Goal: Transaction & Acquisition: Obtain resource

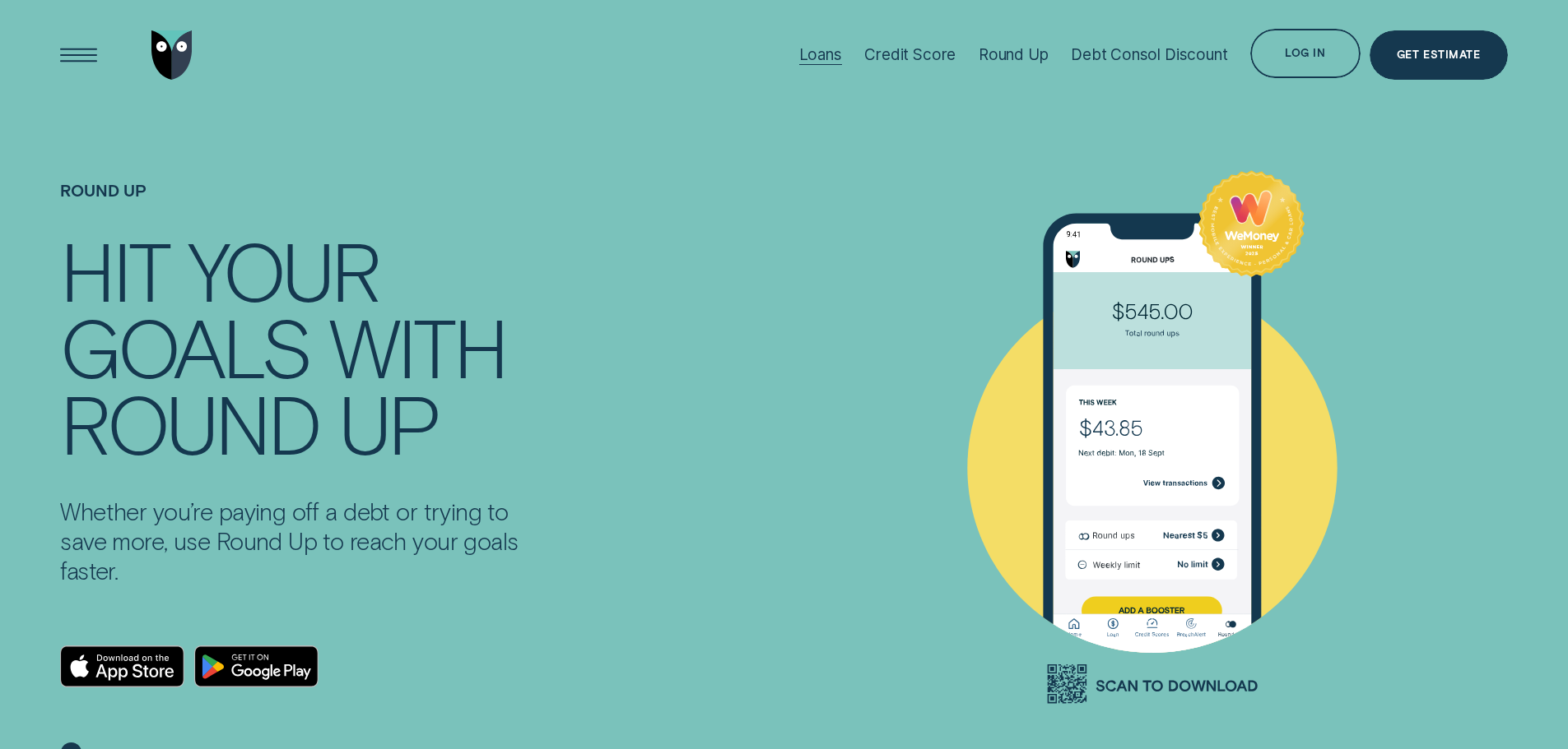
drag, startPoint x: 0, startPoint y: 0, endPoint x: 824, endPoint y: 58, distance: 826.0
click at [824, 58] on div "Loans" at bounding box center [820, 55] width 43 height 19
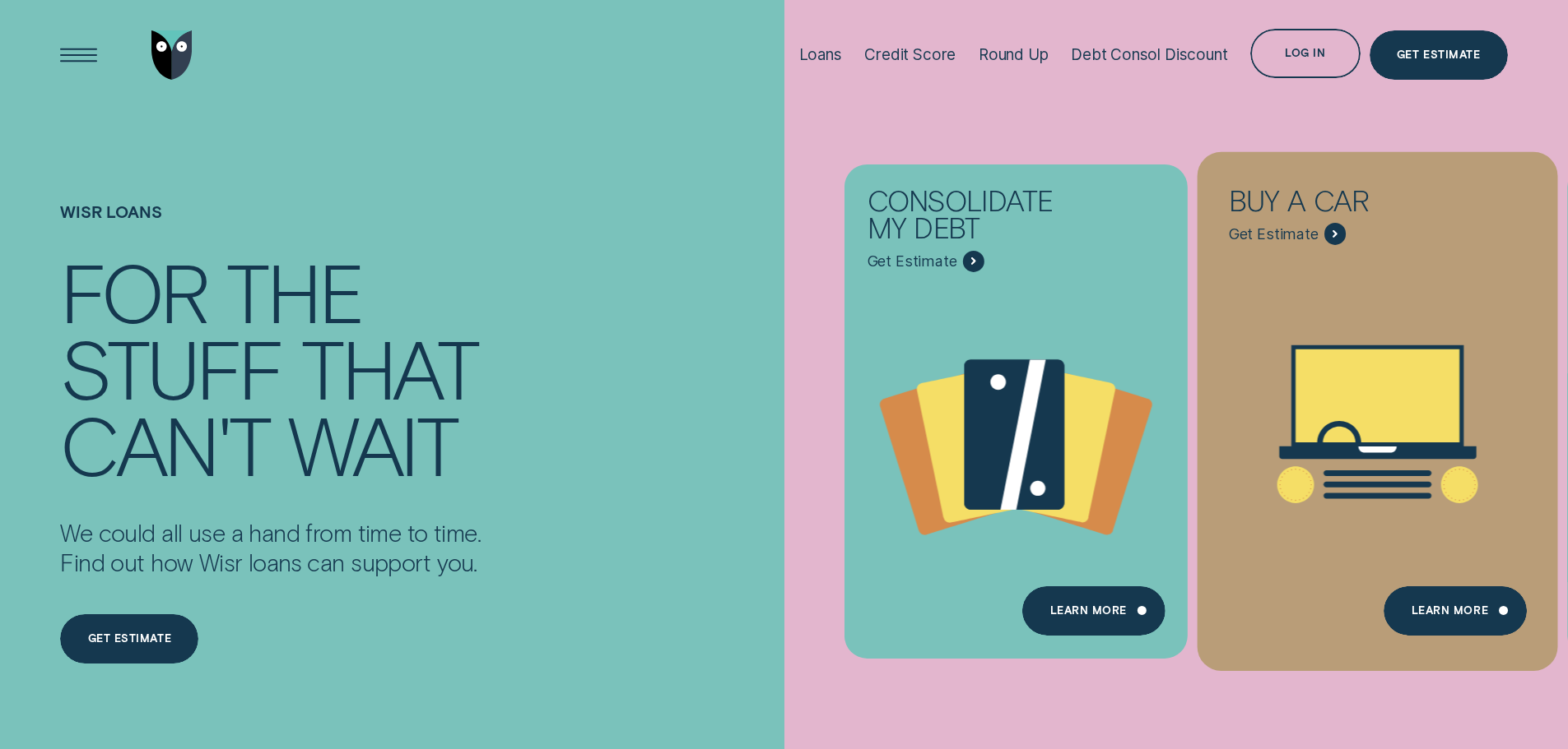
click at [1436, 372] on icon "Buy a car - Learn more" at bounding box center [1377, 396] width 164 height 93
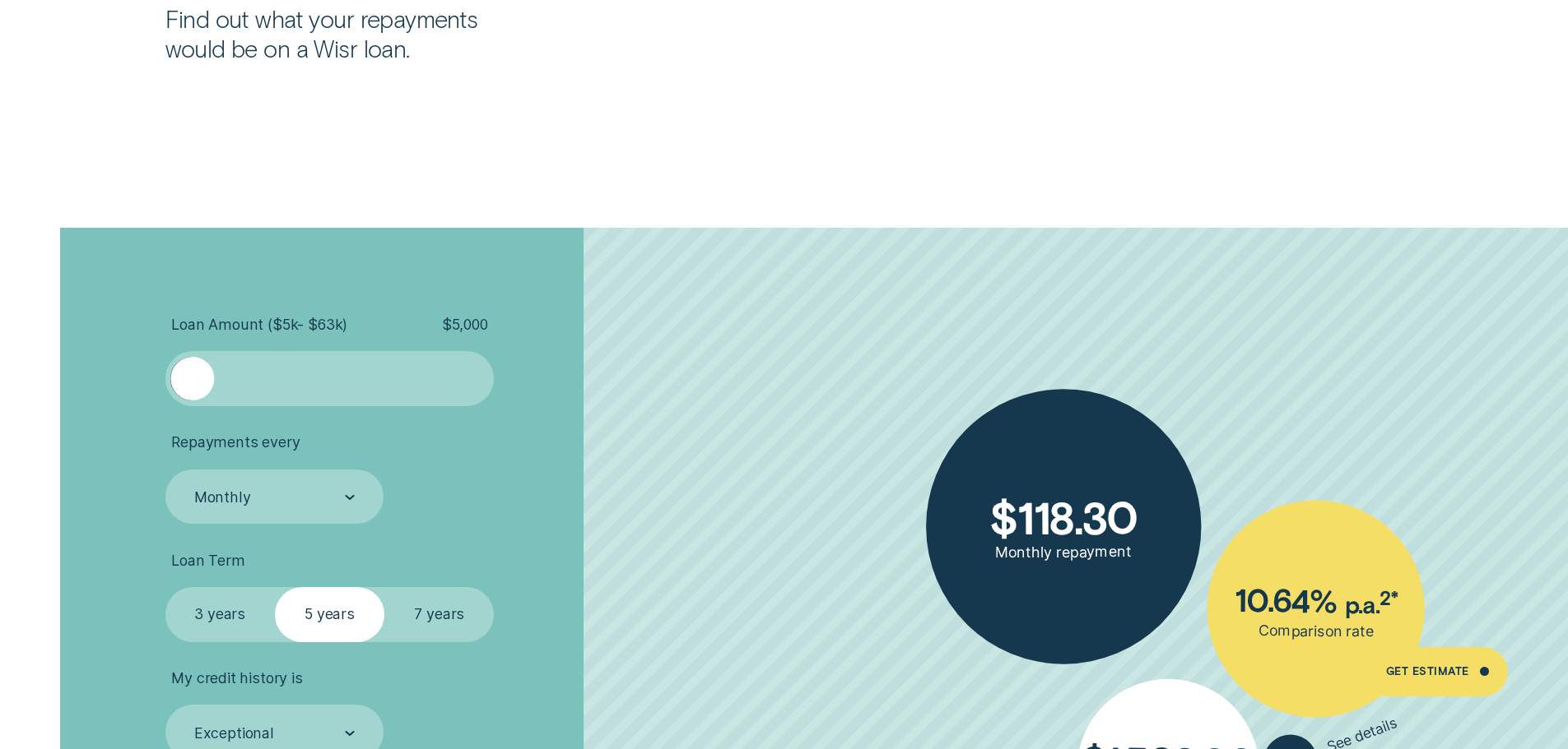
scroll to position [3701, 0]
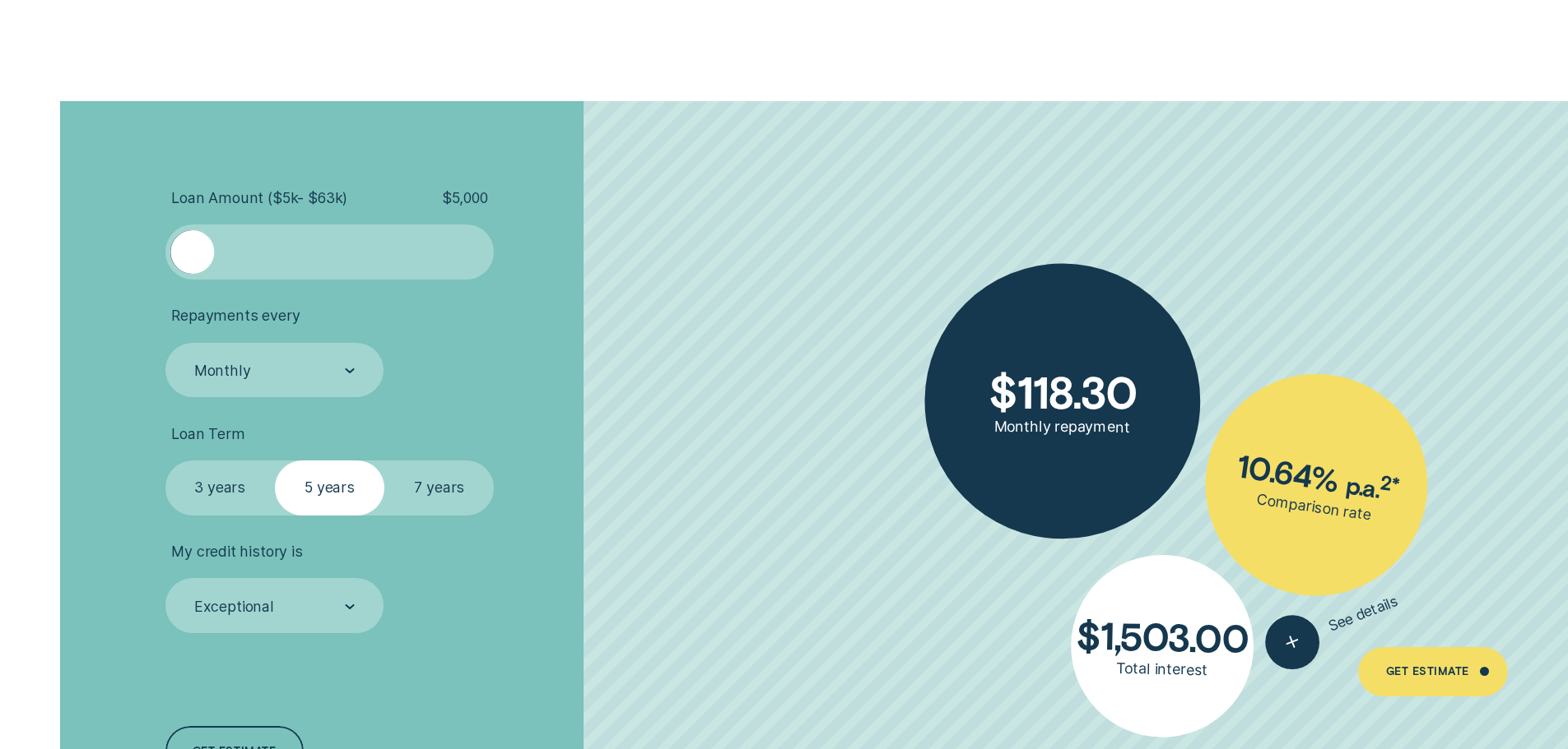
click at [294, 276] on div at bounding box center [330, 252] width 330 height 55
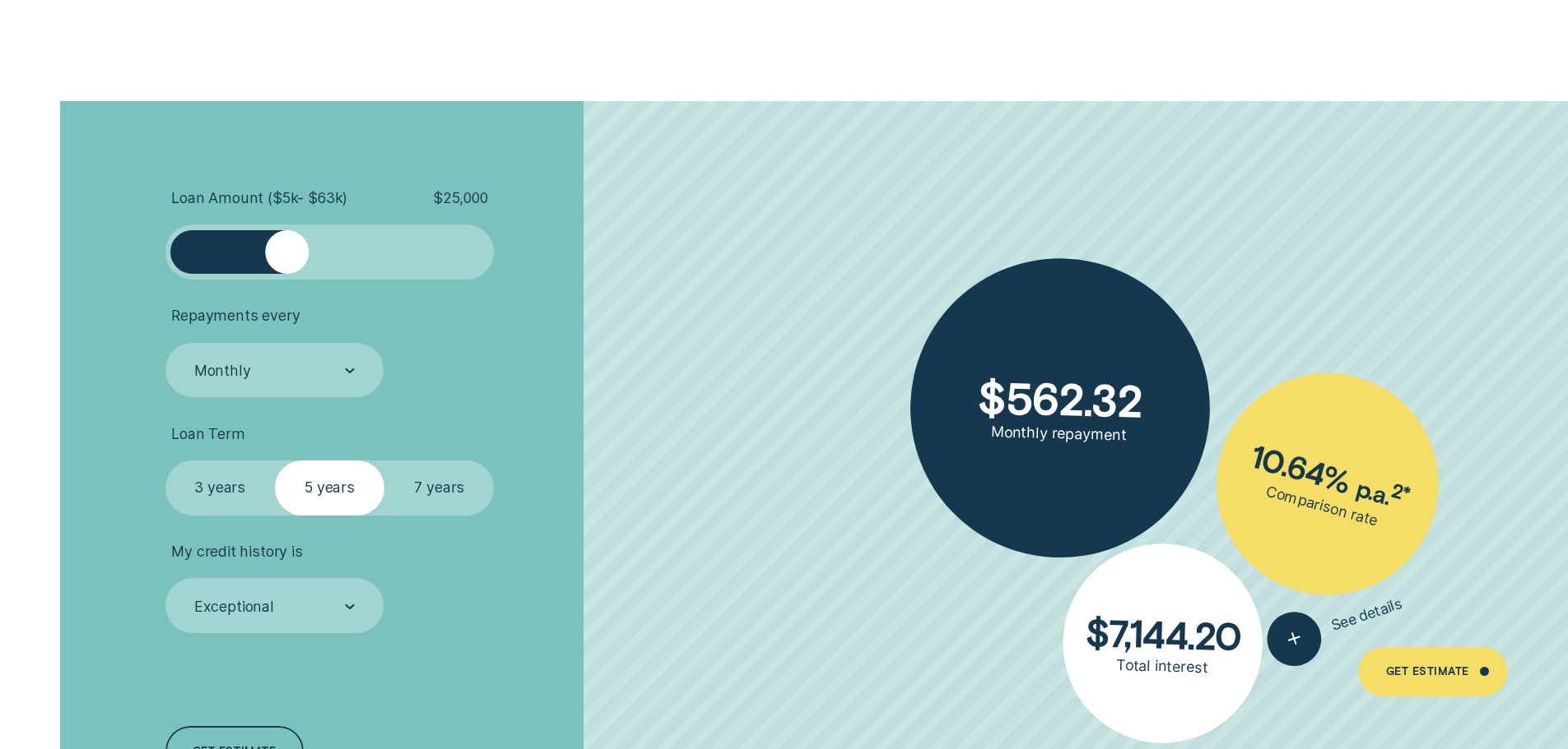
drag, startPoint x: 205, startPoint y: 262, endPoint x: 289, endPoint y: 273, distance: 84.7
click at [289, 273] on div at bounding box center [287, 252] width 44 height 44
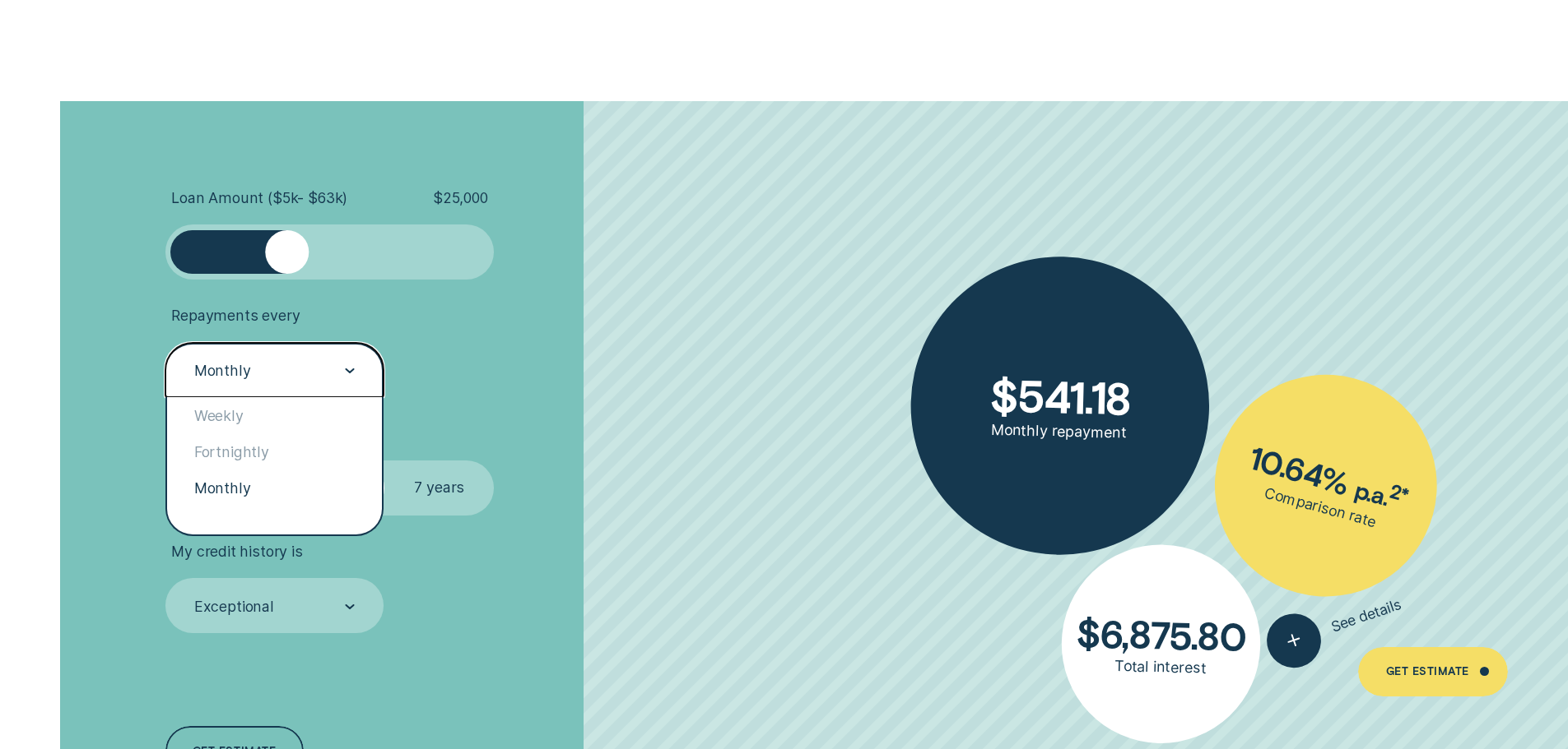
click at [320, 355] on div "Monthly" at bounding box center [275, 370] width 219 height 55
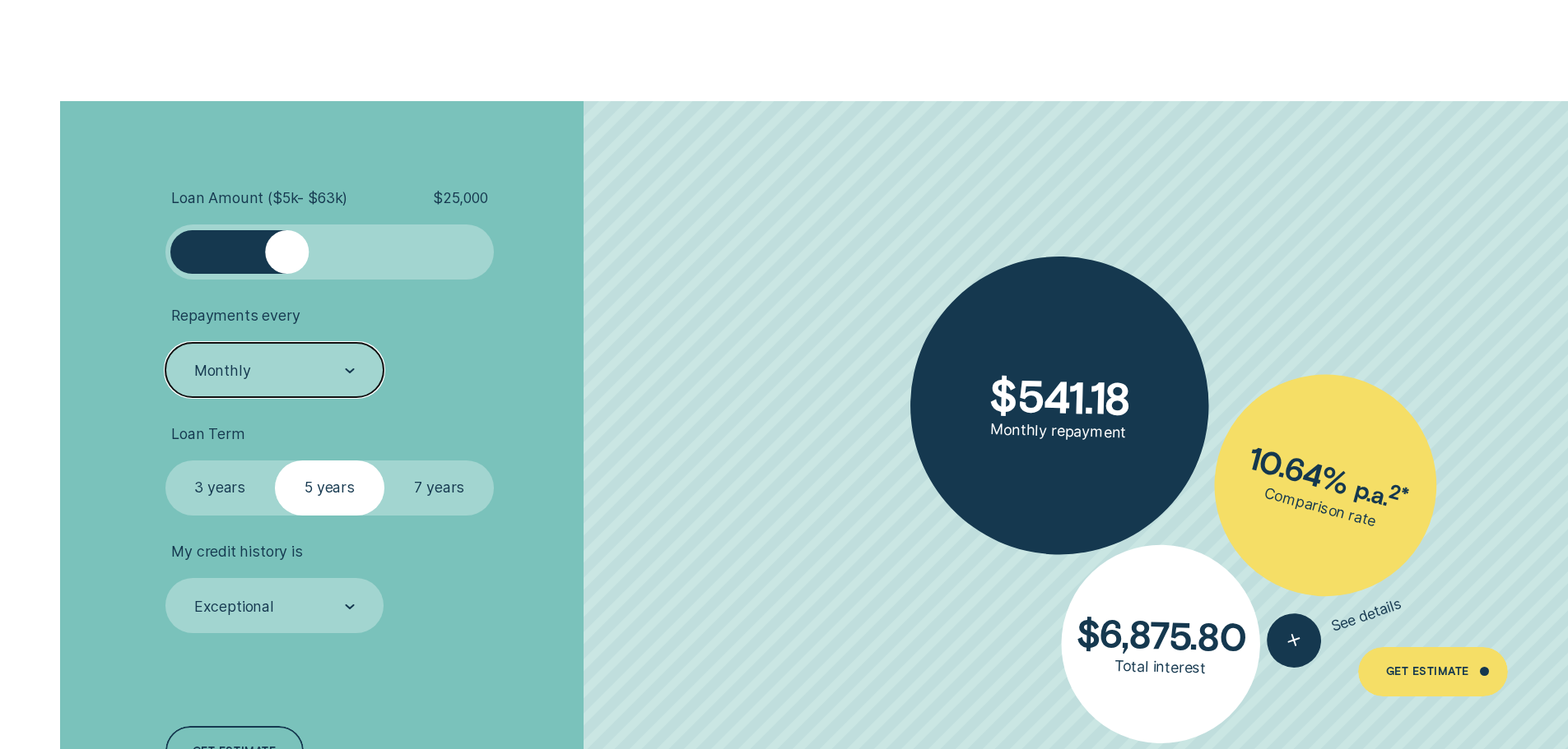
click at [448, 484] on label "7 years" at bounding box center [439, 488] width 110 height 55
click at [384, 461] on input "7 years" at bounding box center [384, 461] width 0 height 0
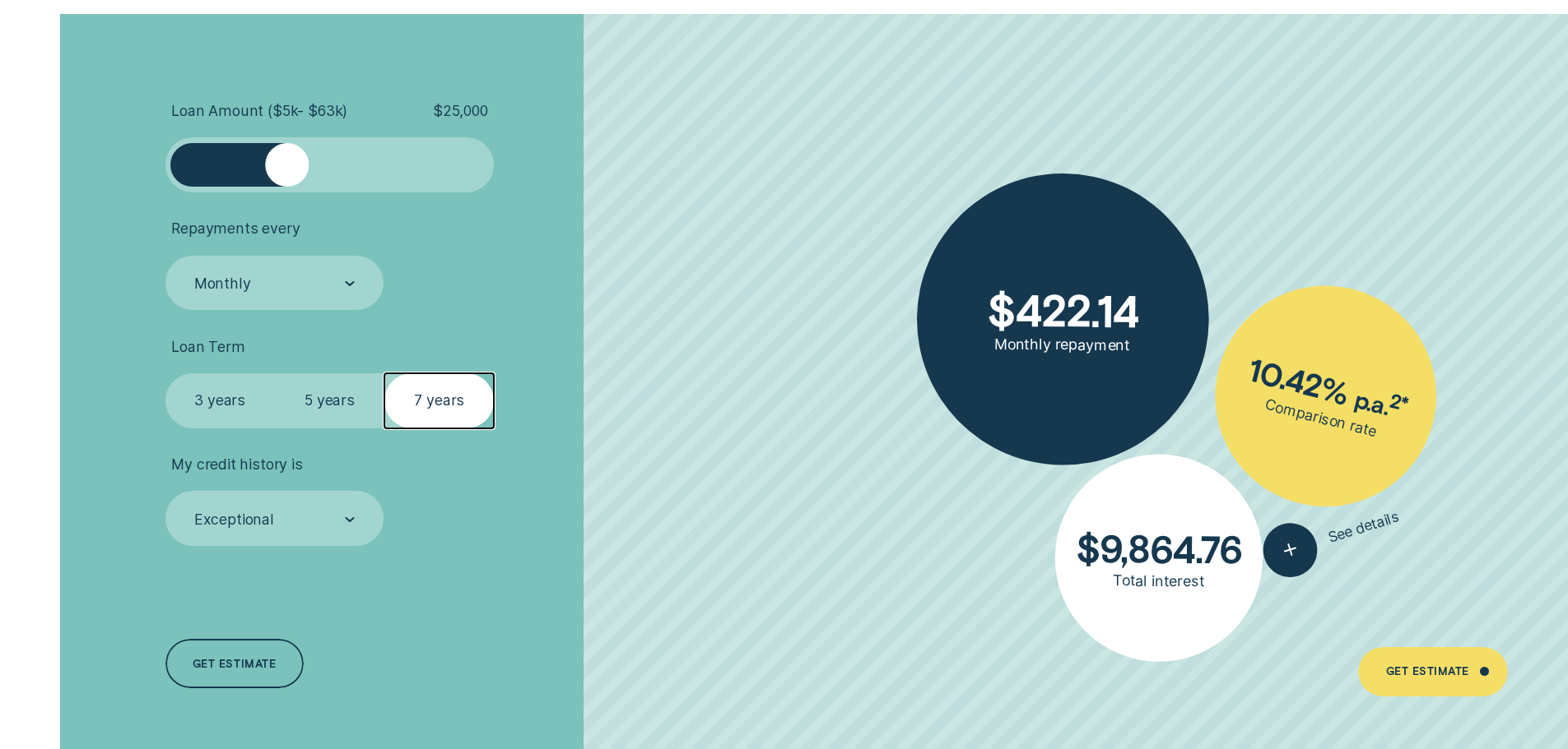
scroll to position [3948, 0]
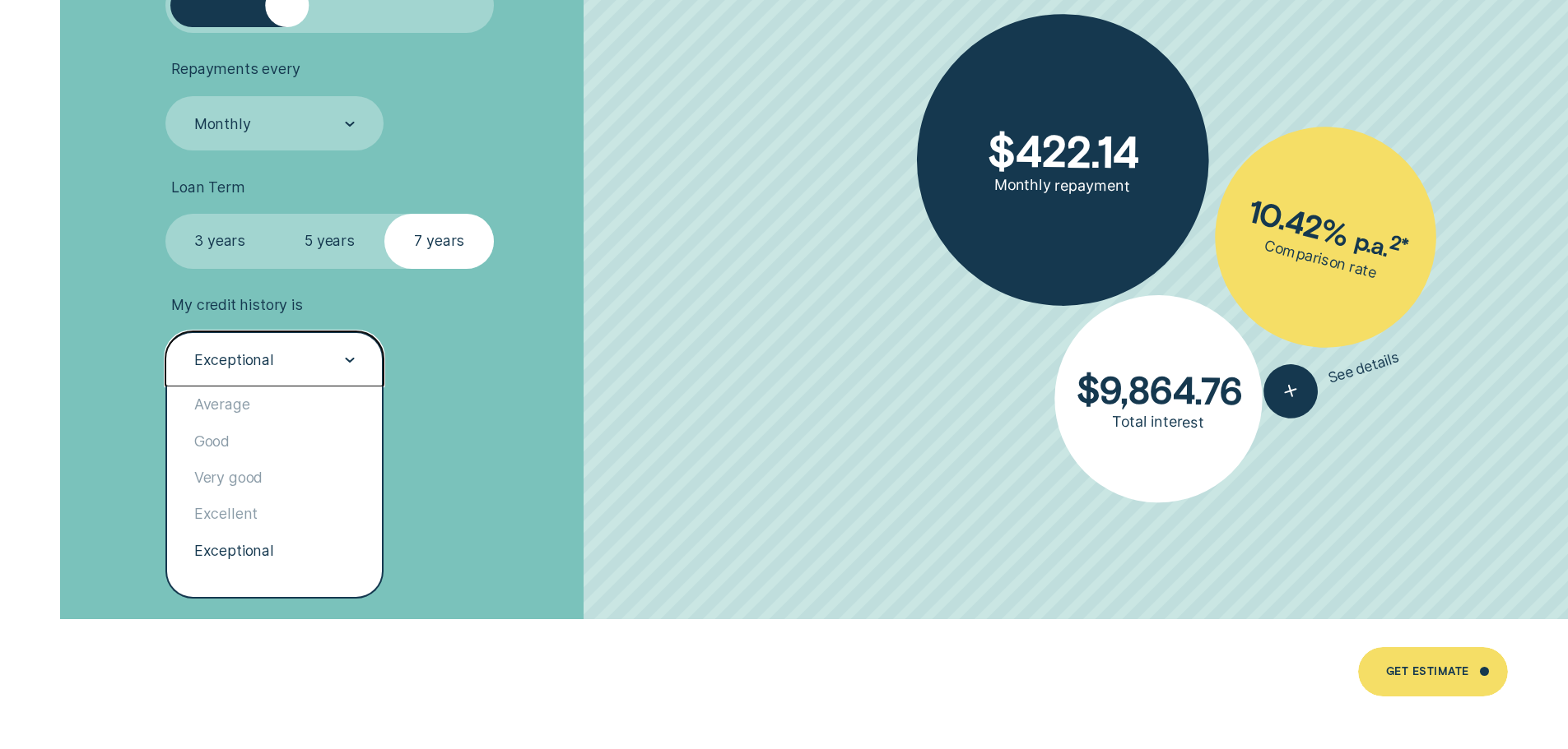
click at [306, 358] on div "Exceptional" at bounding box center [273, 360] width 162 height 20
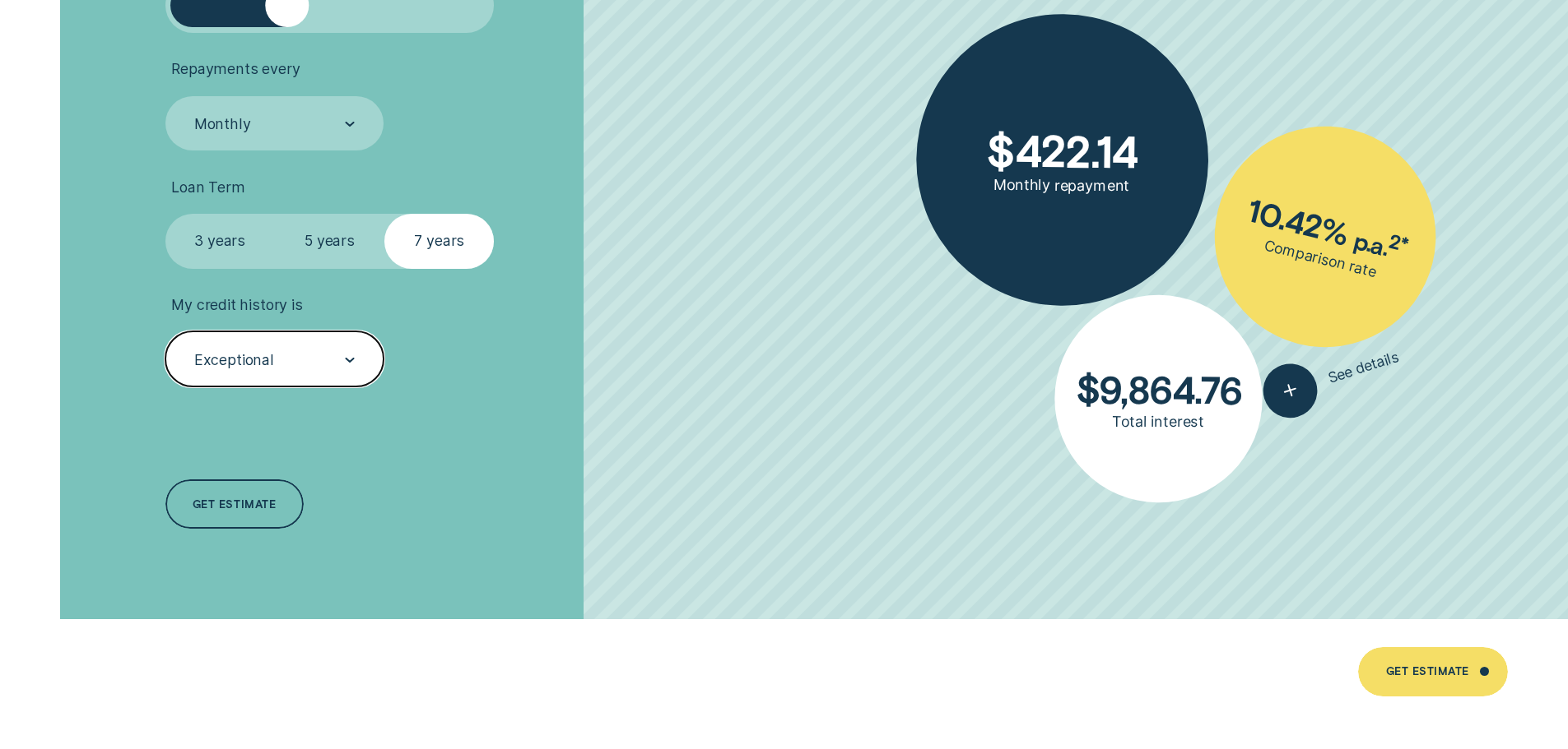
click at [306, 358] on div "Exceptional" at bounding box center [273, 360] width 162 height 20
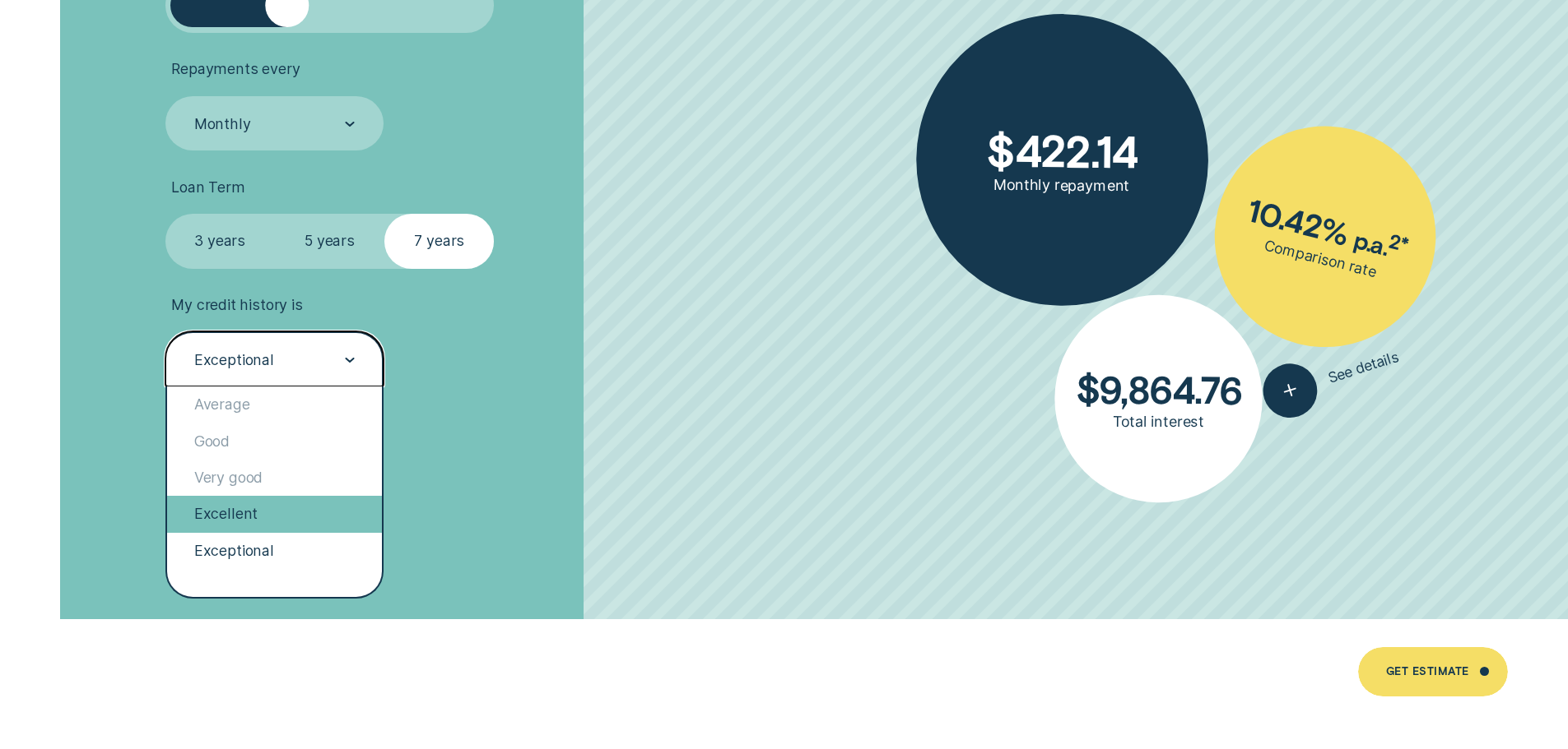
click at [285, 516] on div "Excellent" at bounding box center [275, 514] width 216 height 36
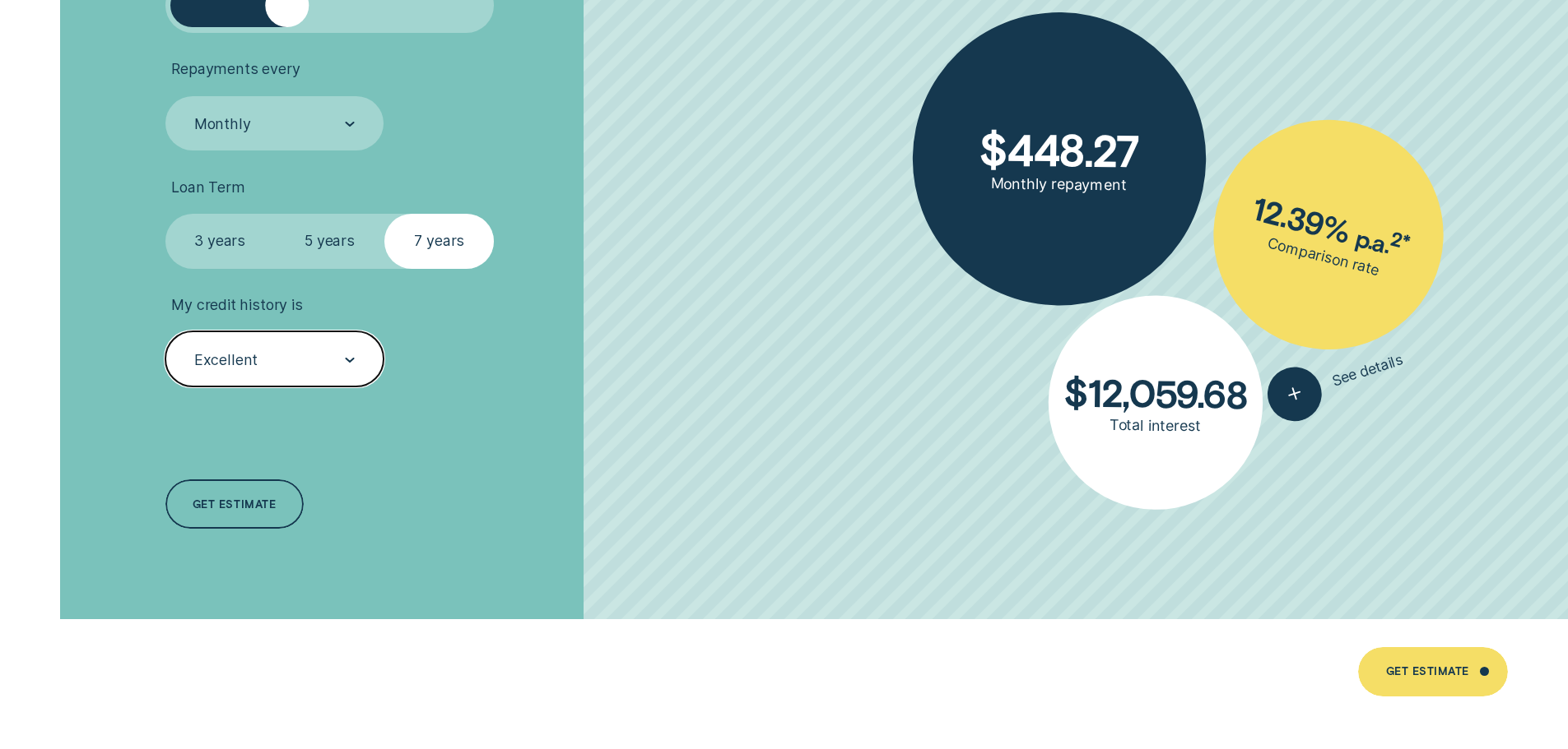
click at [281, 369] on div "Excellent" at bounding box center [273, 360] width 162 height 20
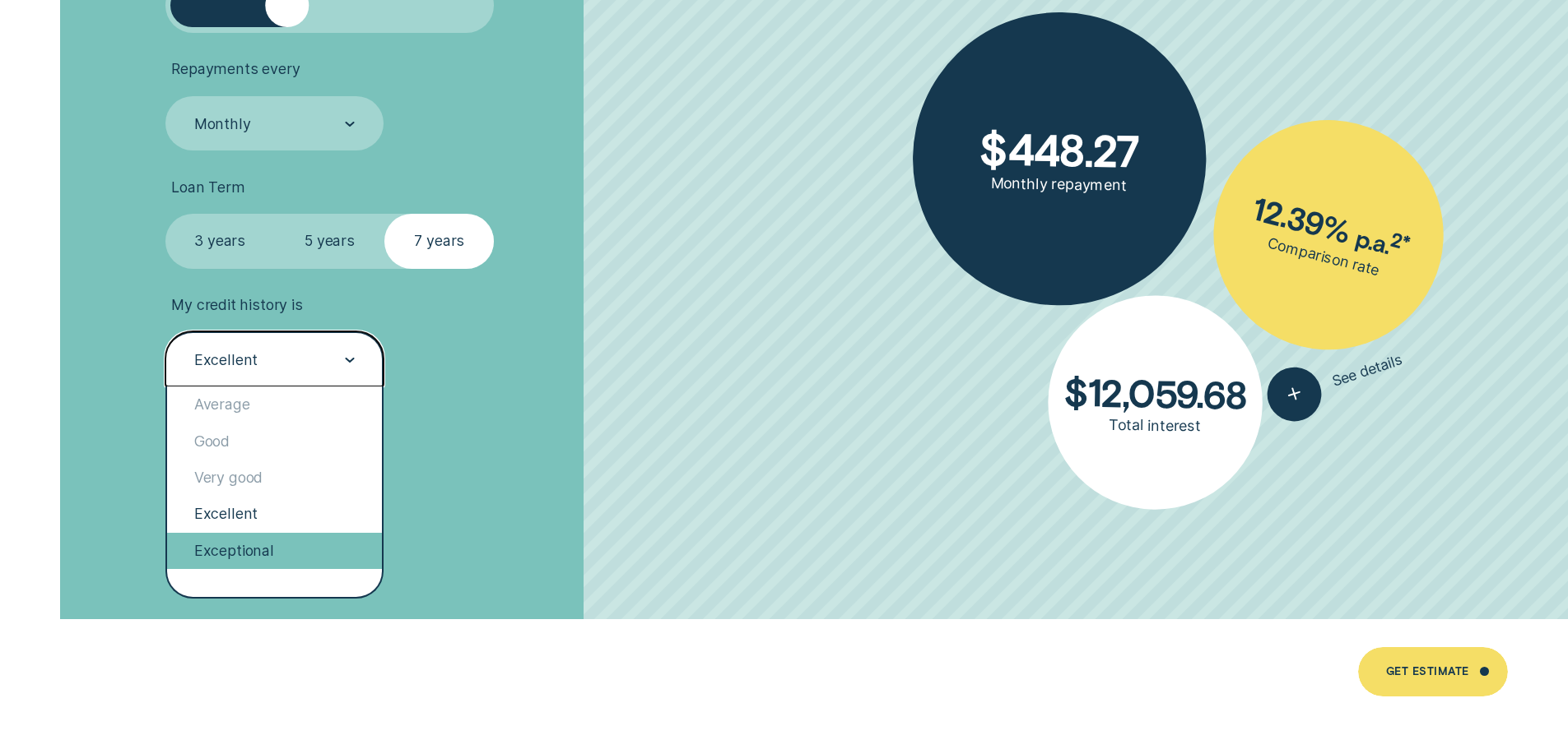
click at [266, 548] on div "Exceptional" at bounding box center [275, 551] width 216 height 36
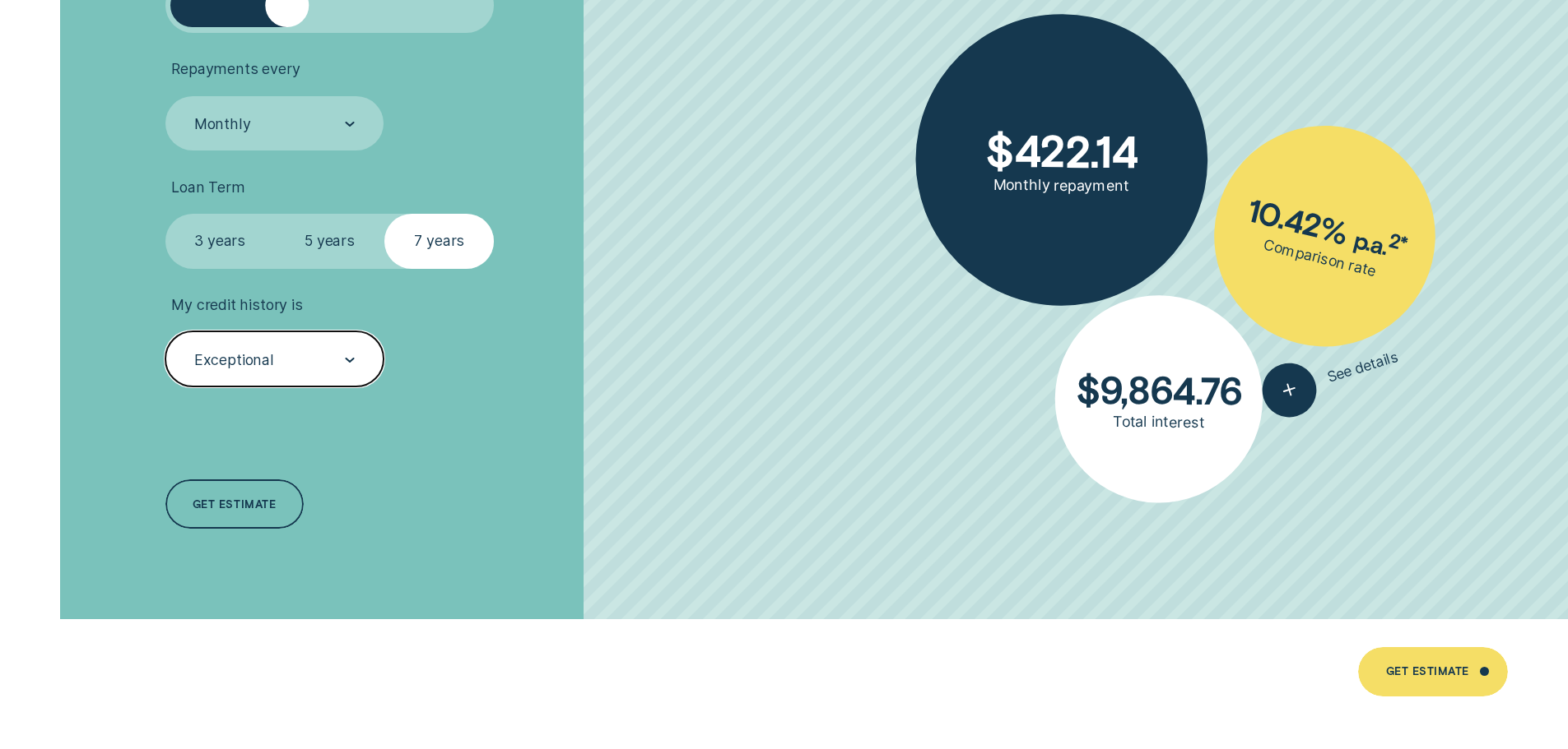
click at [295, 346] on div "Exceptional" at bounding box center [275, 358] width 219 height 55
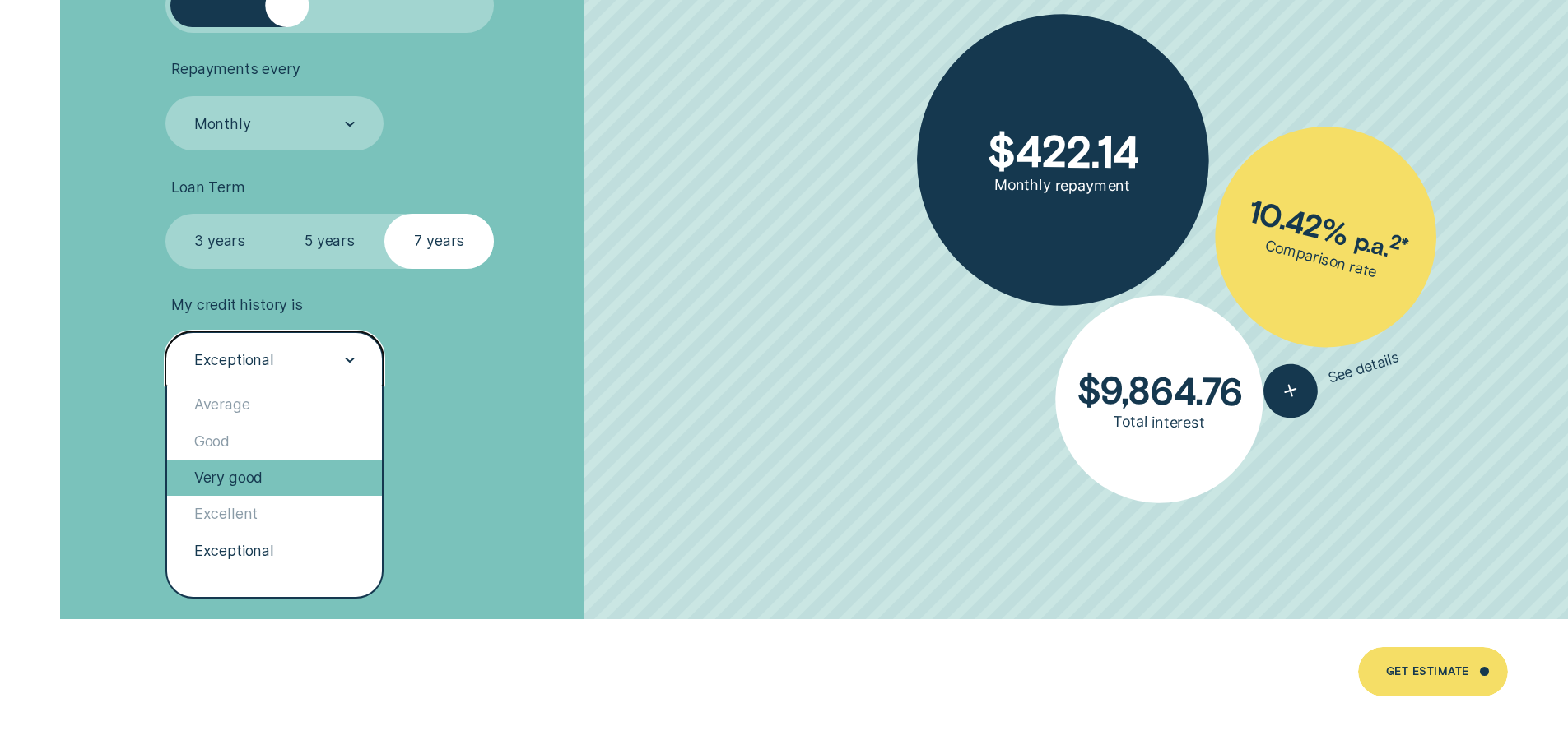
click at [286, 469] on div "Very good" at bounding box center [275, 478] width 216 height 36
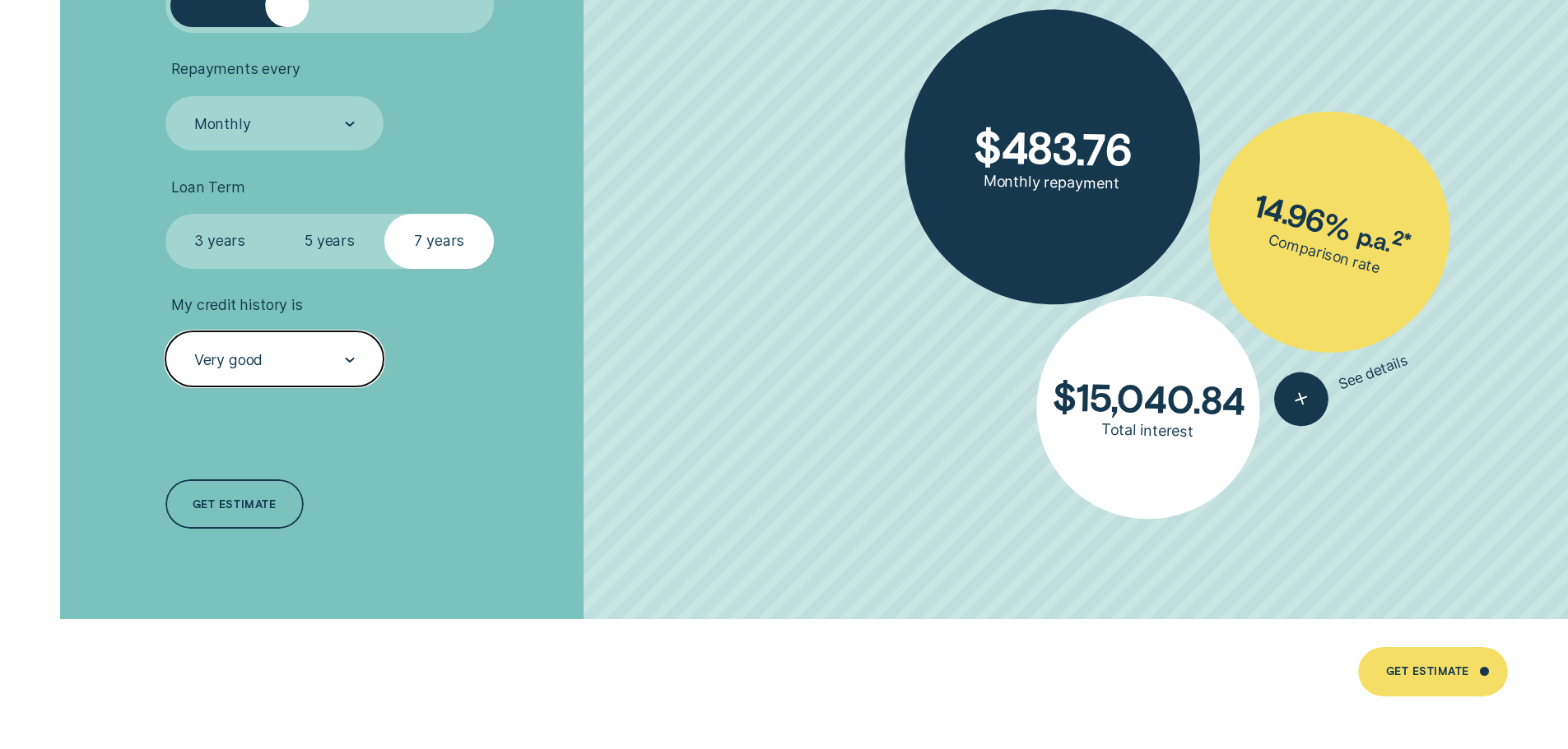
click at [289, 344] on div "Very good" at bounding box center [275, 358] width 219 height 55
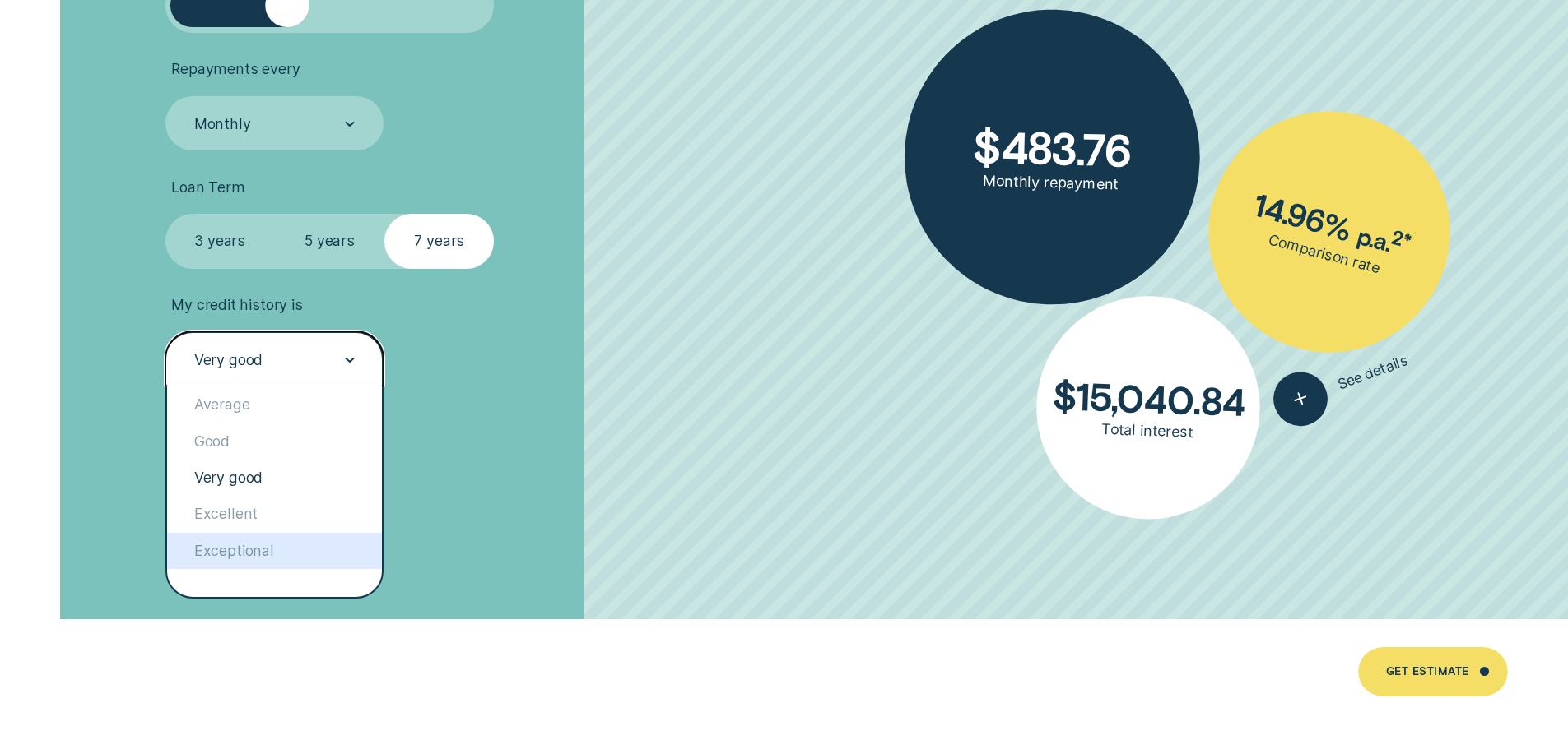
click at [265, 558] on div "Exceptional" at bounding box center [275, 551] width 216 height 36
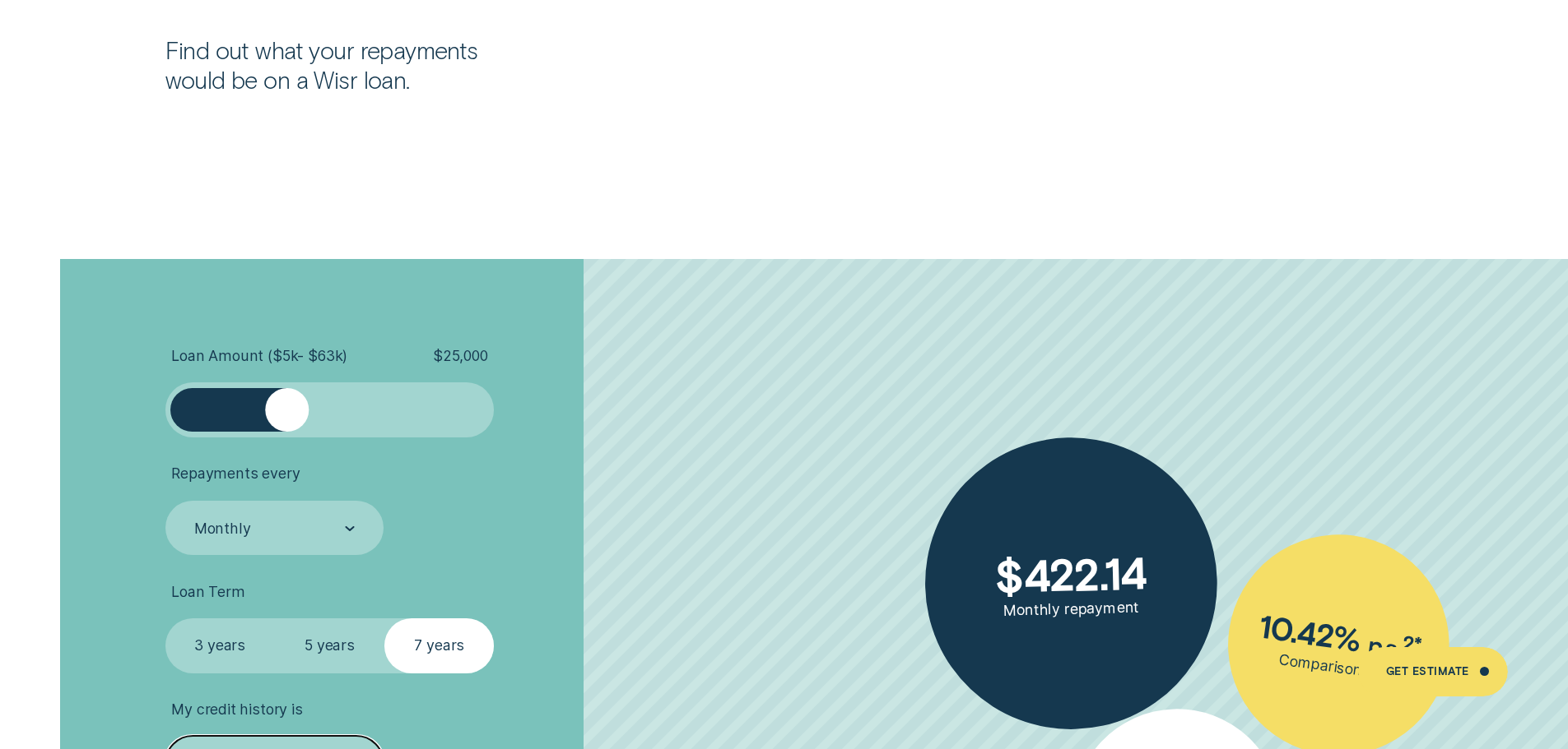
scroll to position [3866, 0]
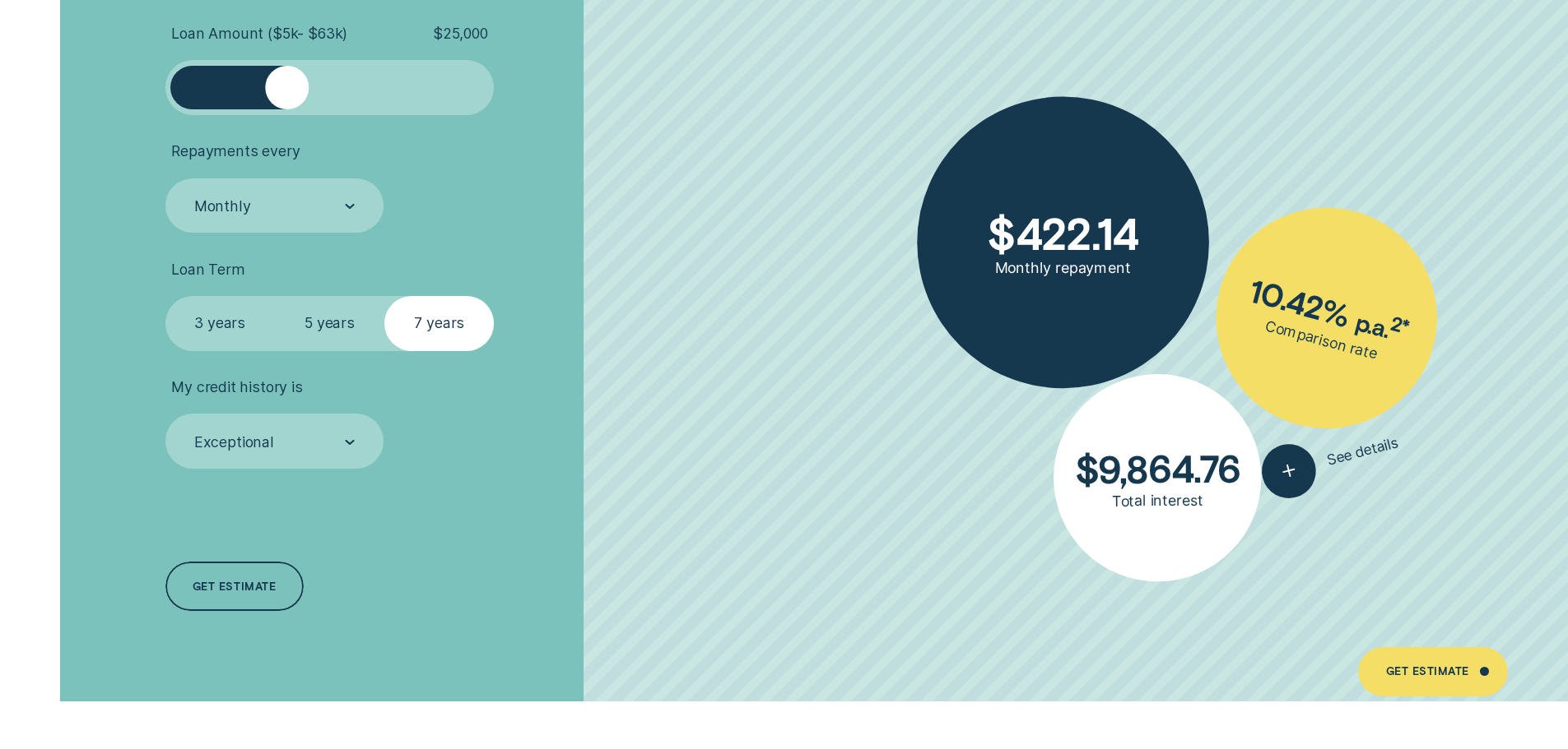
click at [309, 320] on label "5 years" at bounding box center [330, 323] width 110 height 55
click at [275, 296] on input "5 years" at bounding box center [275, 296] width 0 height 0
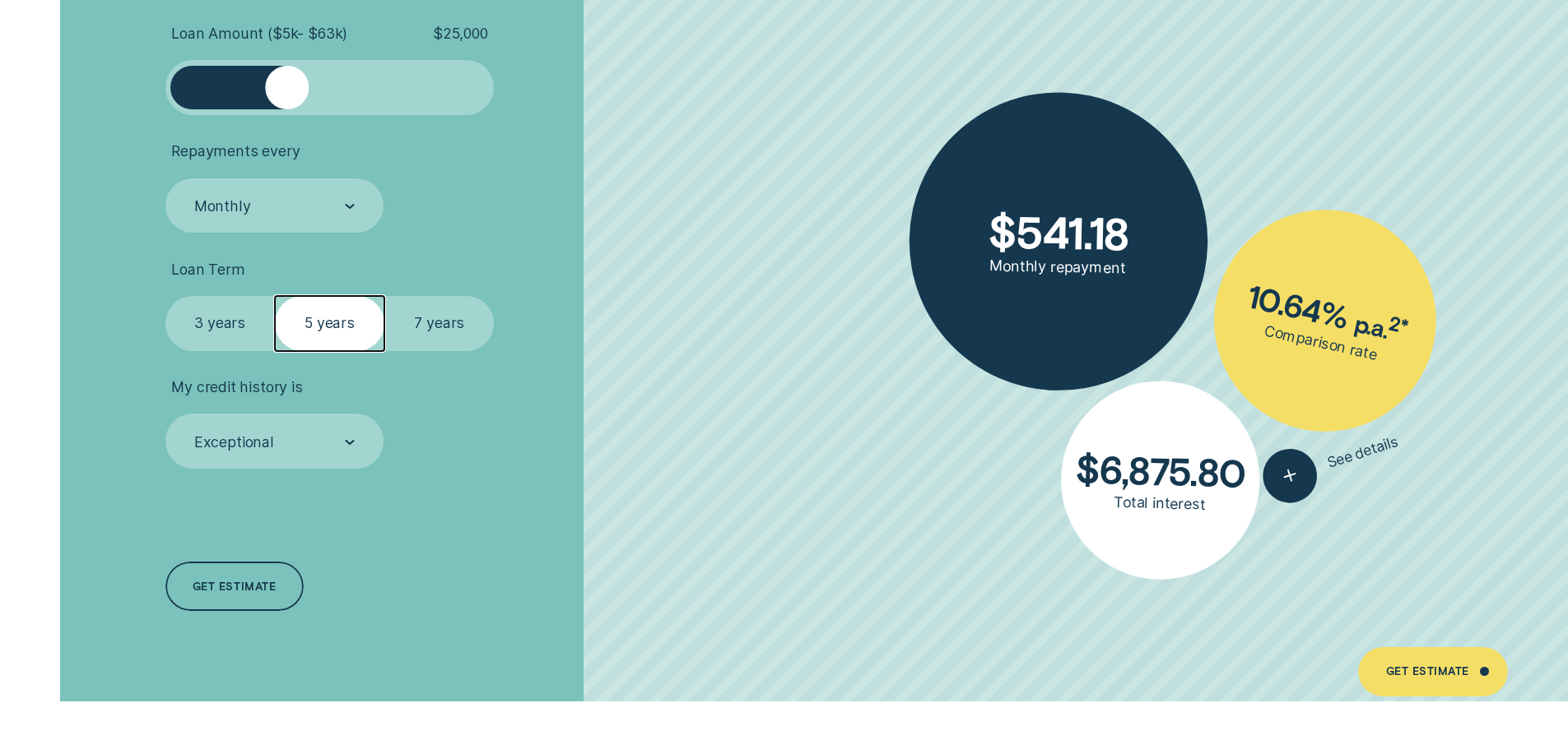
click at [421, 326] on label "7 years" at bounding box center [439, 323] width 110 height 55
click at [384, 296] on input "7 years" at bounding box center [384, 296] width 0 height 0
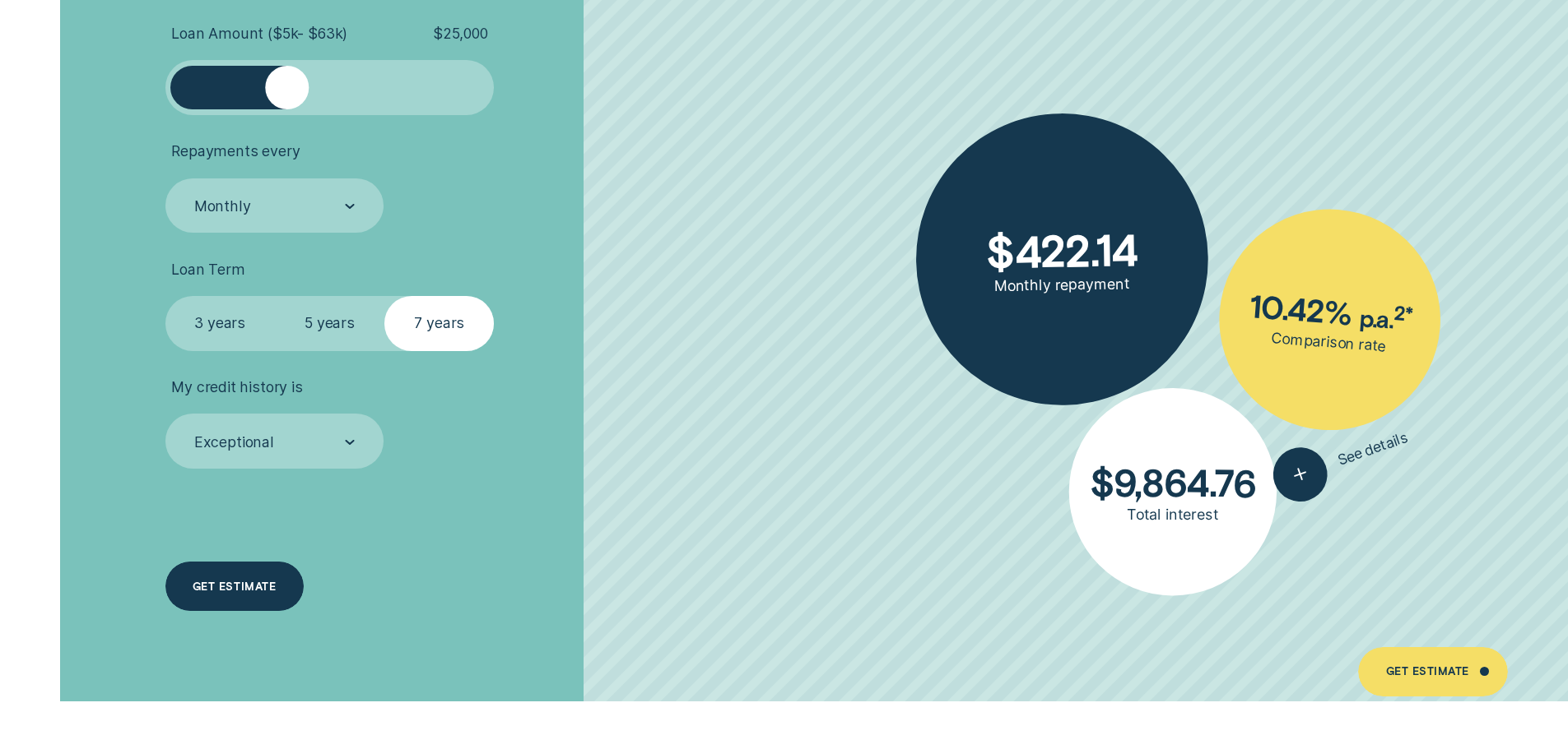
click at [280, 572] on div "Get estimate" at bounding box center [234, 586] width 138 height 50
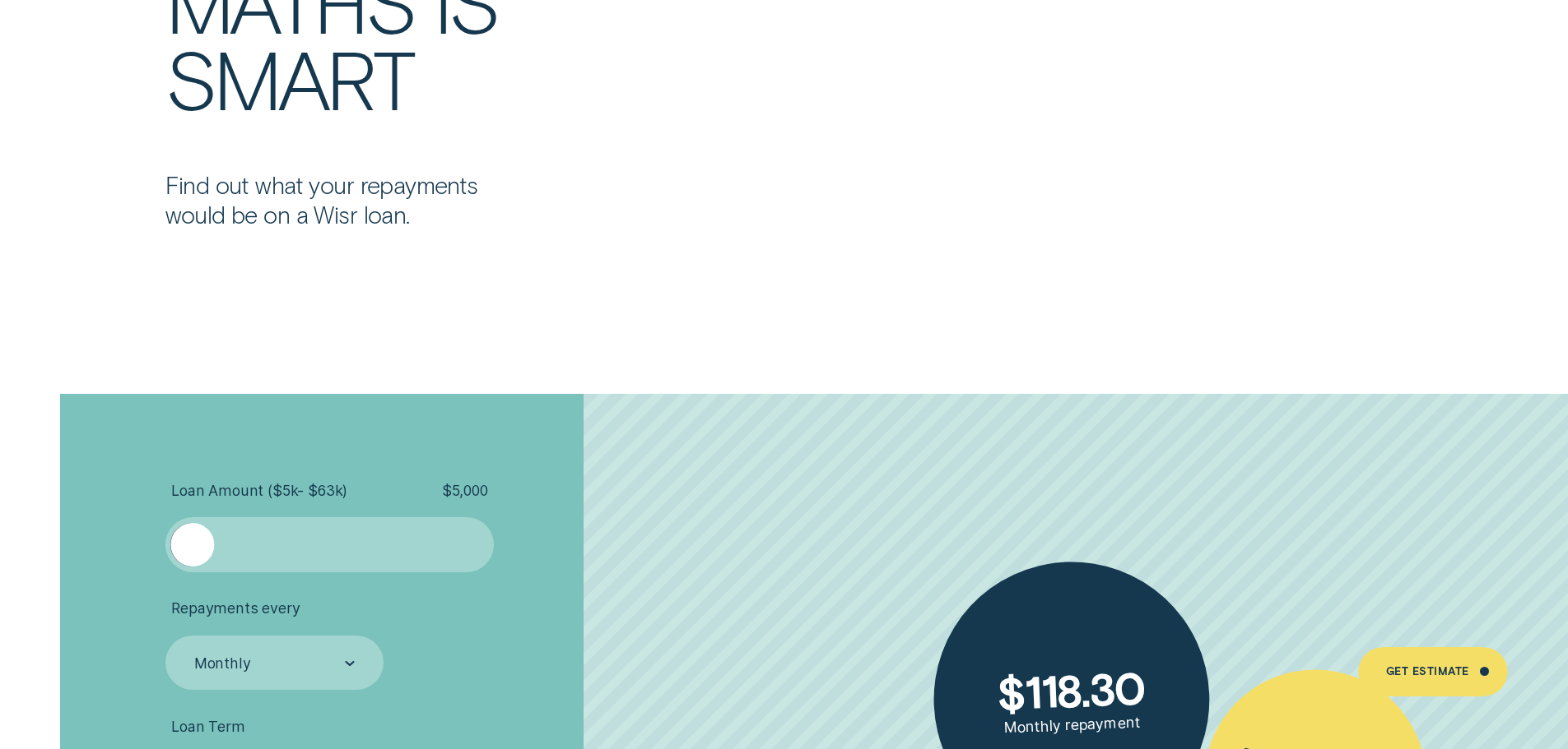
scroll to position [3656, 0]
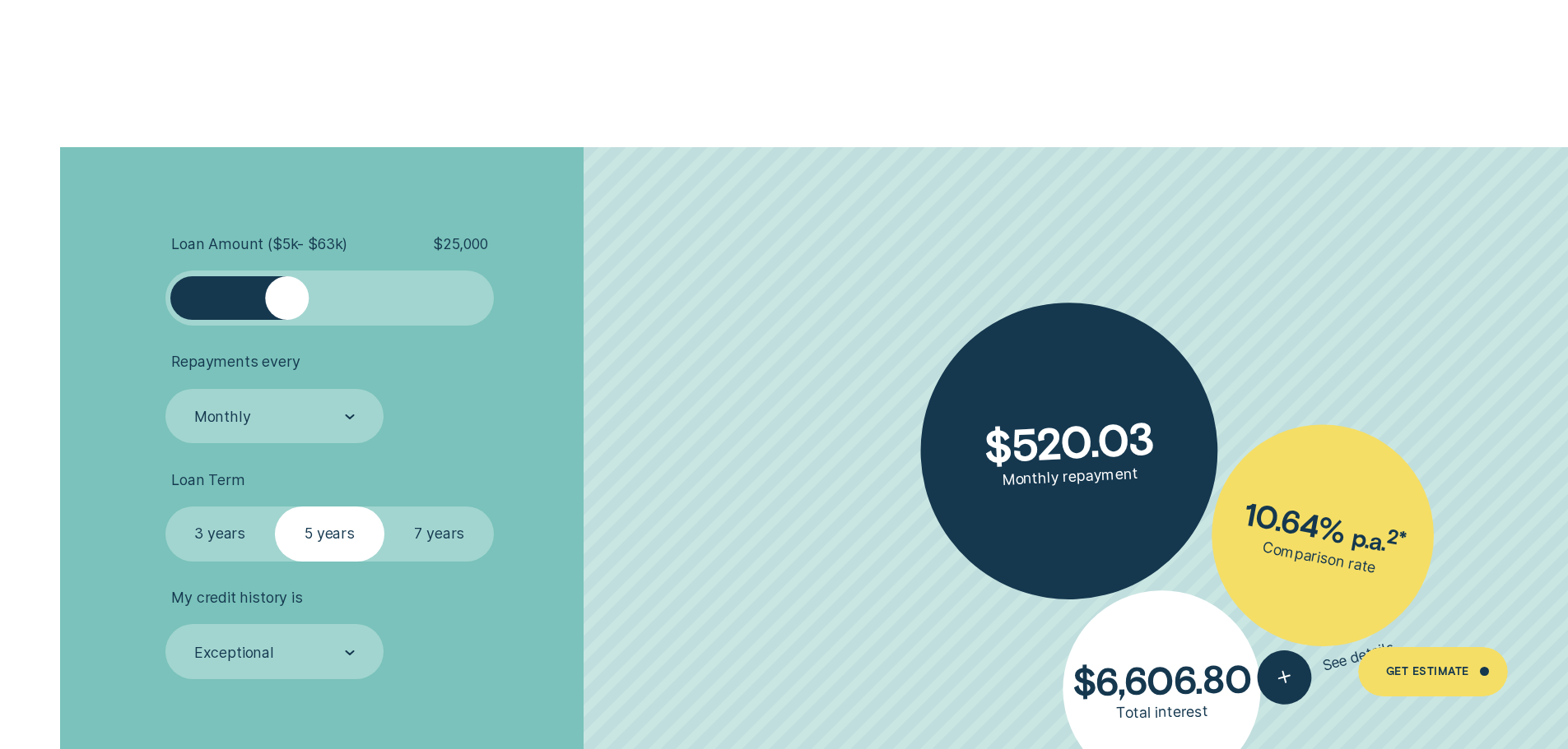
drag, startPoint x: 203, startPoint y: 302, endPoint x: 286, endPoint y: 308, distance: 83.2
click at [286, 308] on div at bounding box center [287, 298] width 44 height 44
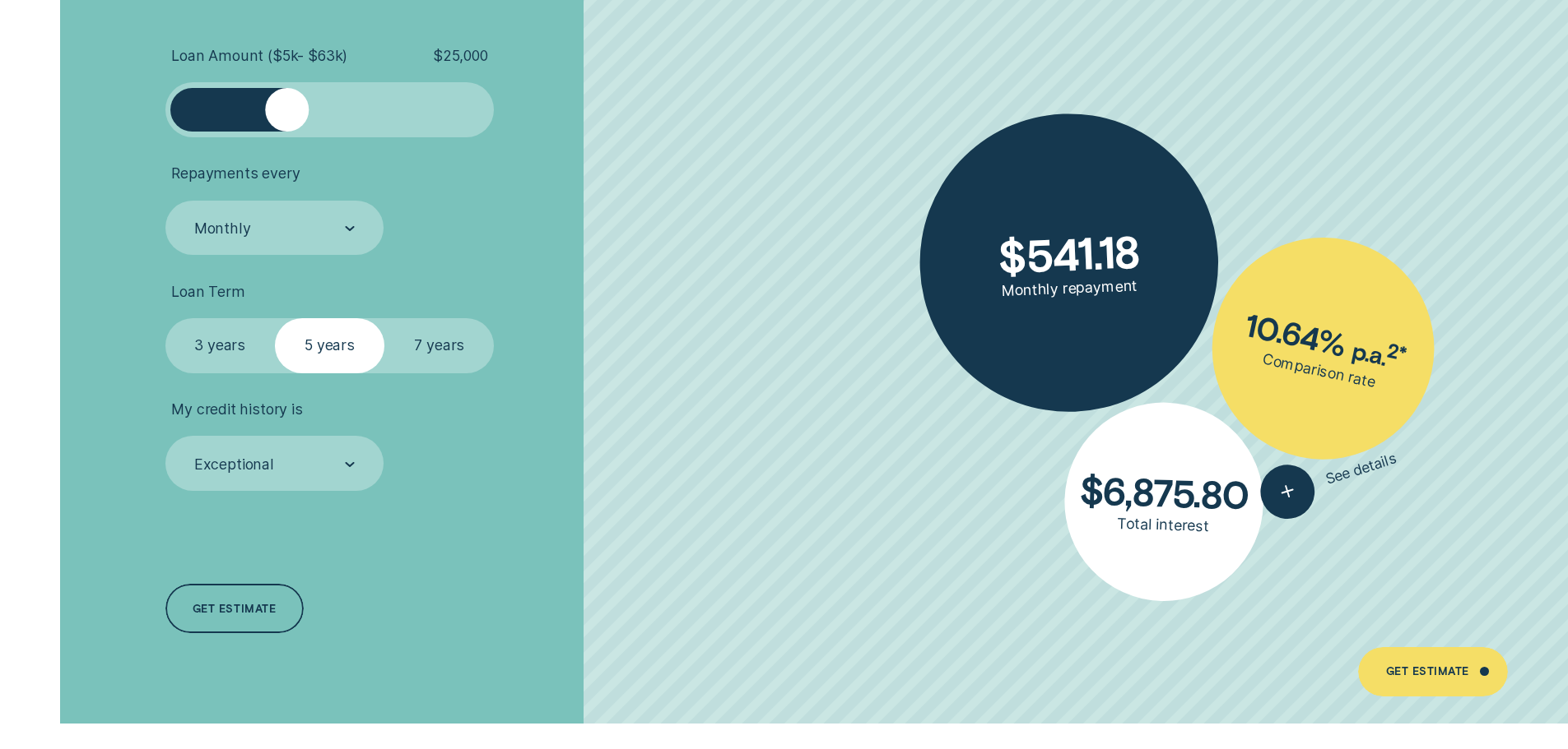
scroll to position [3784, 0]
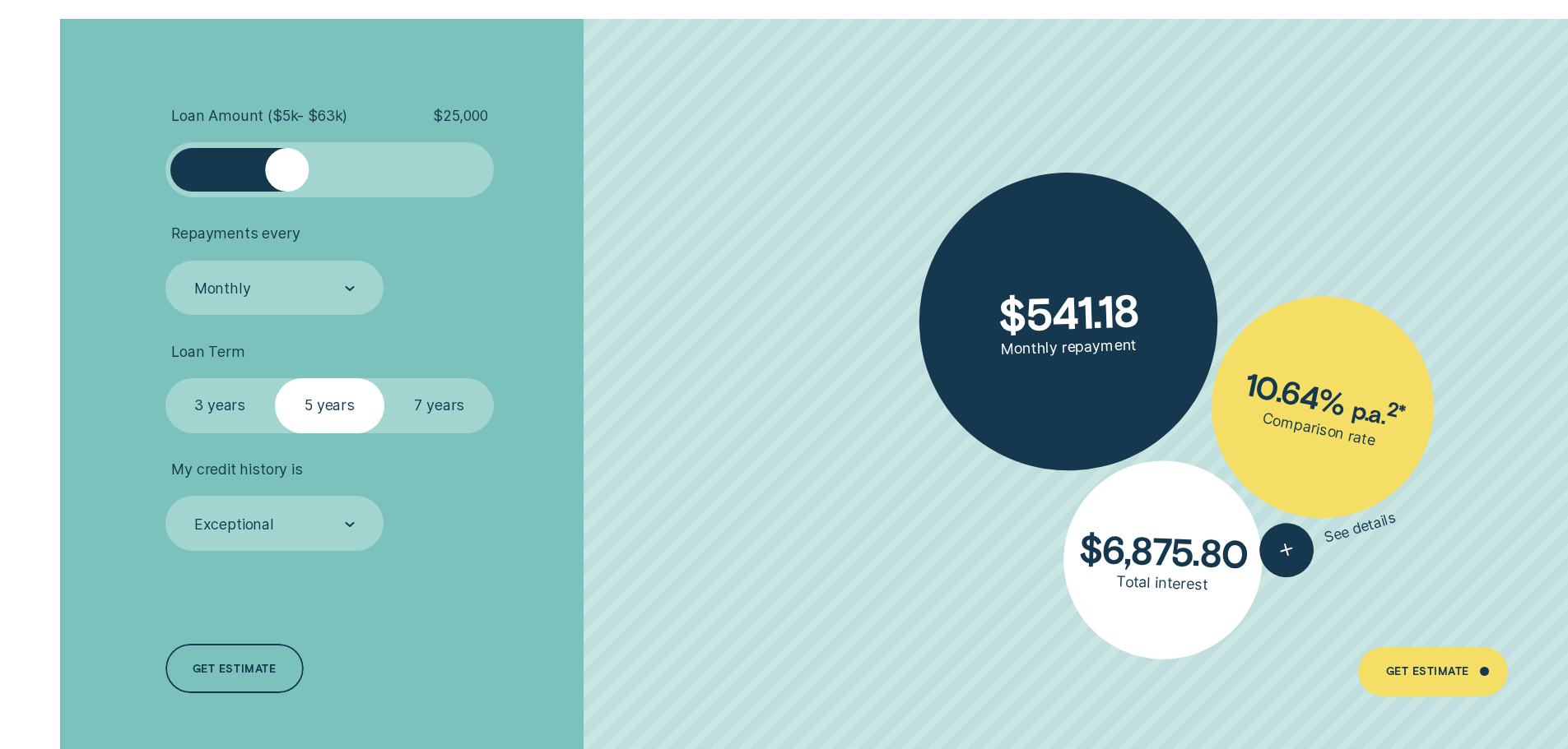
click at [411, 409] on label "7 years" at bounding box center [439, 405] width 110 height 55
click at [384, 378] on input "7 years" at bounding box center [384, 378] width 0 height 0
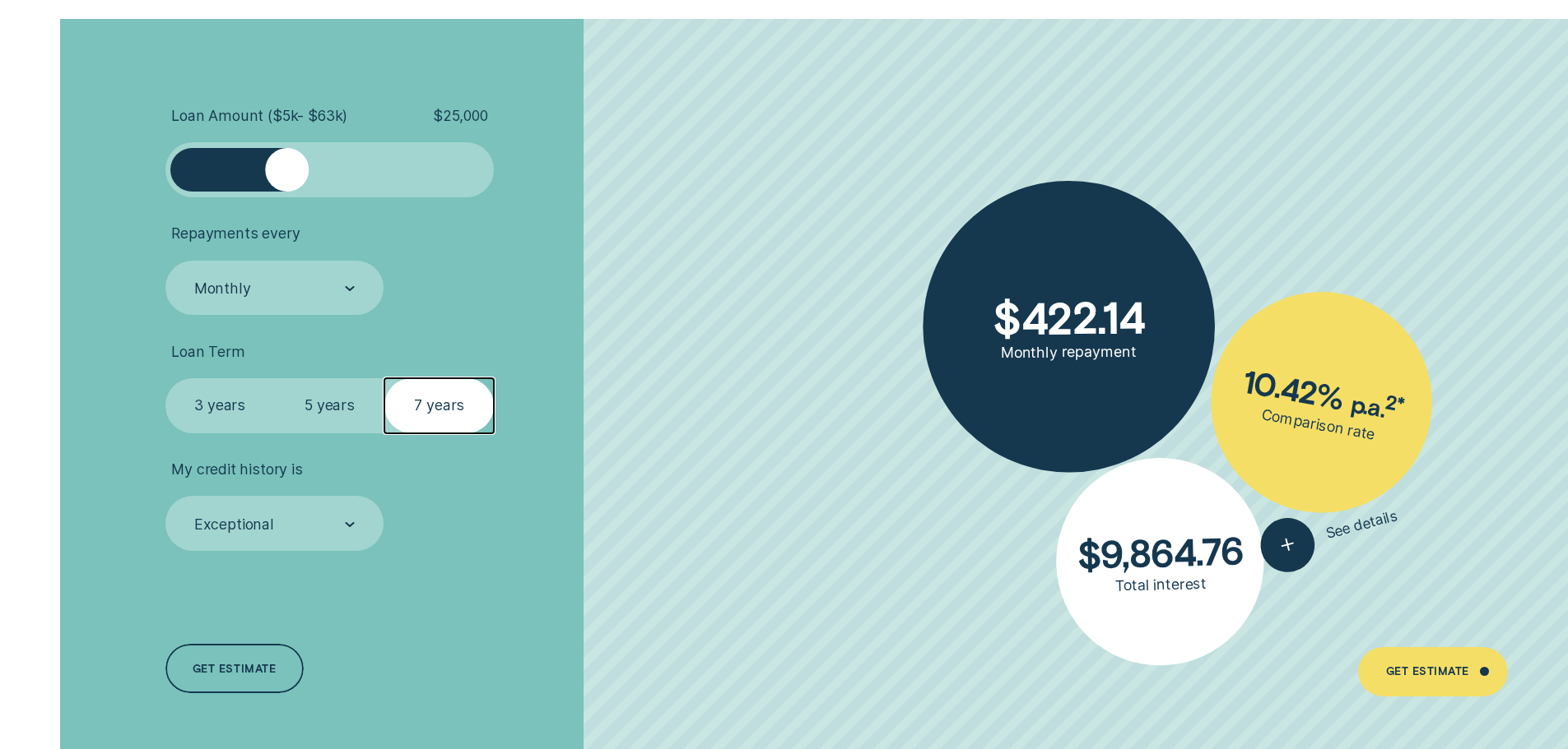
click at [340, 405] on label "5 years" at bounding box center [330, 405] width 110 height 55
click at [275, 378] on input "5 years" at bounding box center [275, 378] width 0 height 0
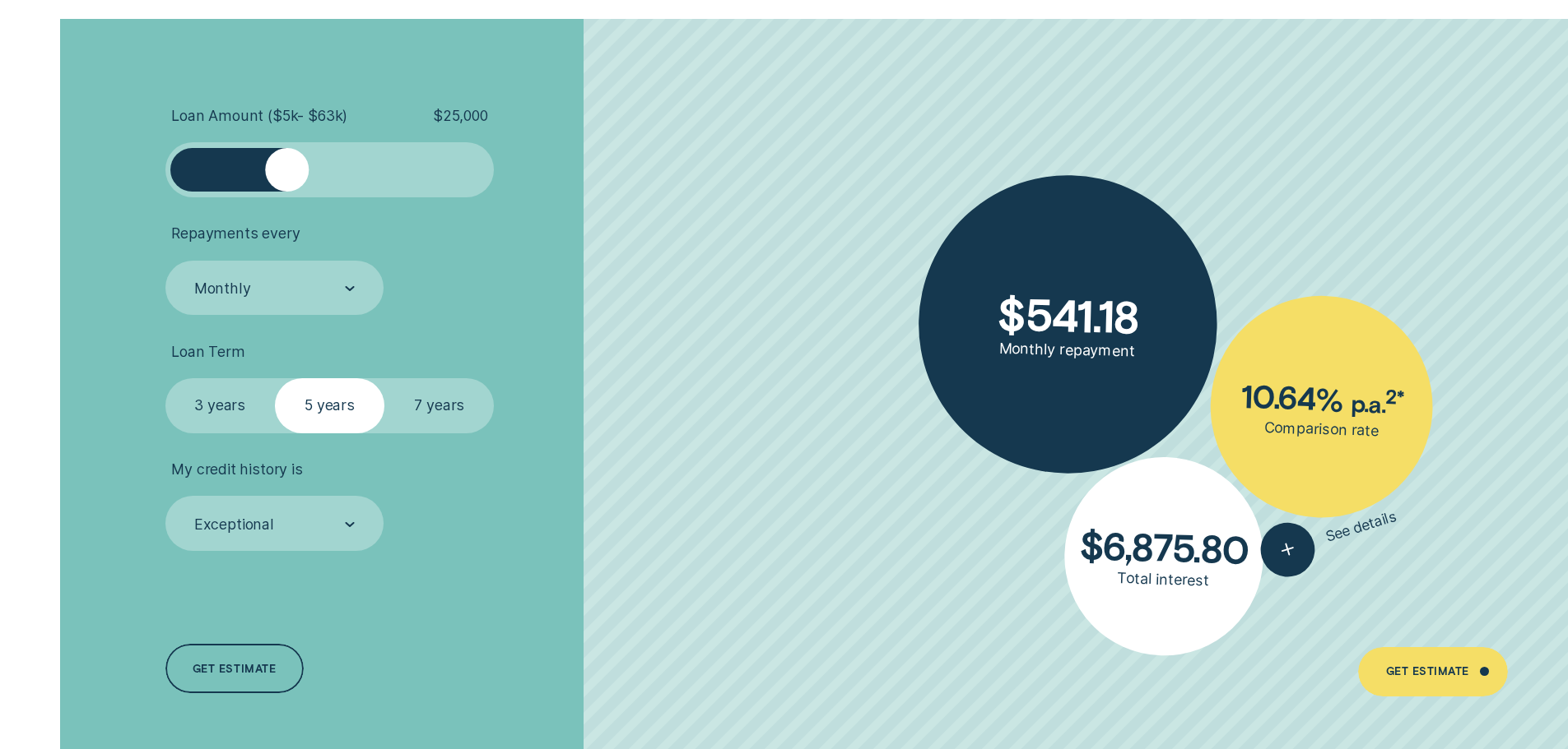
click at [462, 415] on label "7 years" at bounding box center [439, 405] width 110 height 55
click at [384, 378] on input "7 years" at bounding box center [384, 378] width 0 height 0
